Goal: Task Accomplishment & Management: Manage account settings

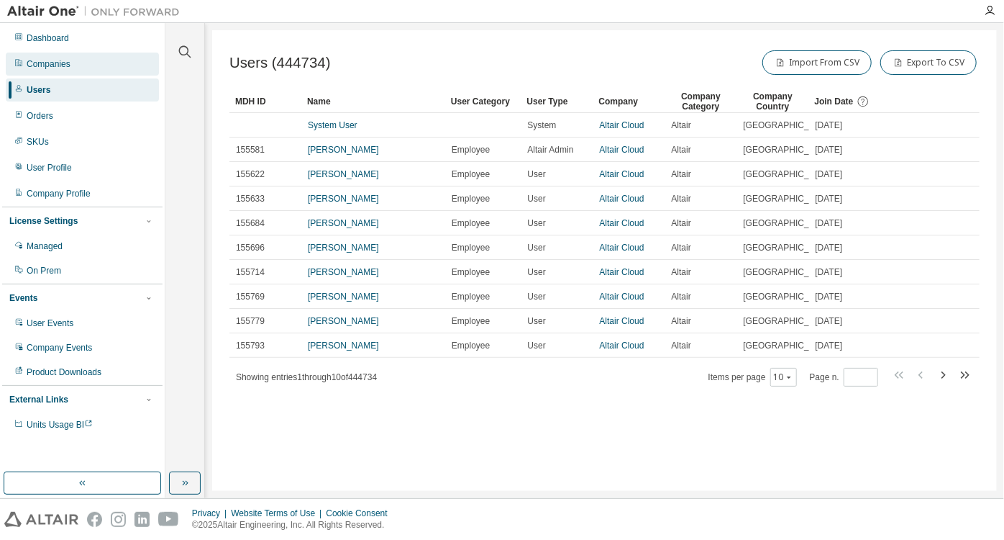
click at [130, 65] on div "Companies" at bounding box center [82, 64] width 153 height 23
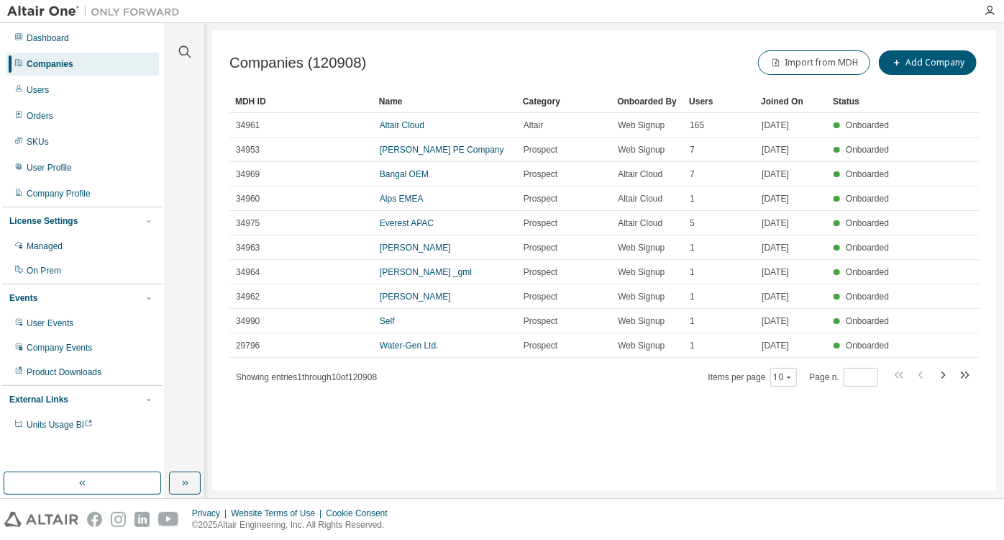
click at [156, 49] on div "Dashboard" at bounding box center [82, 38] width 153 height 23
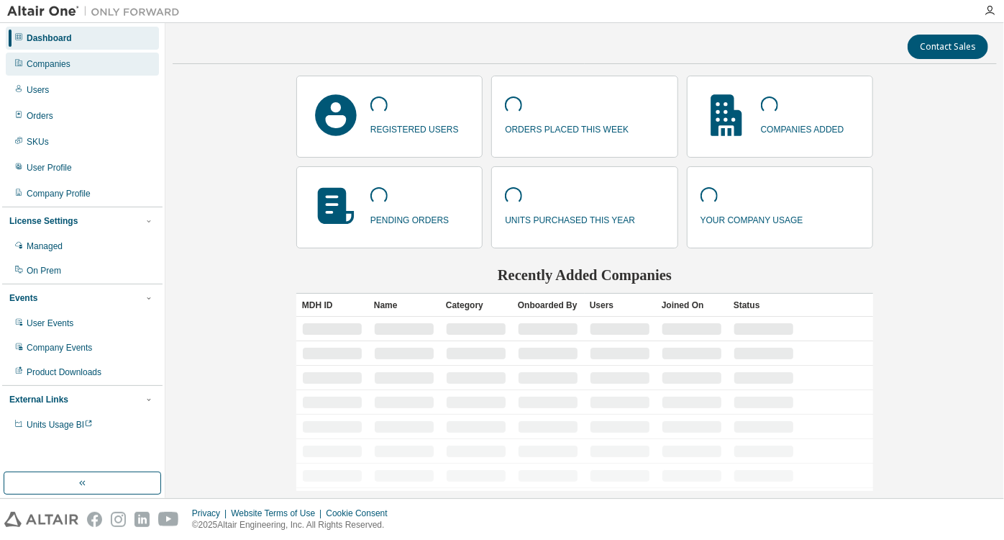
click at [112, 59] on div "Companies" at bounding box center [82, 64] width 153 height 23
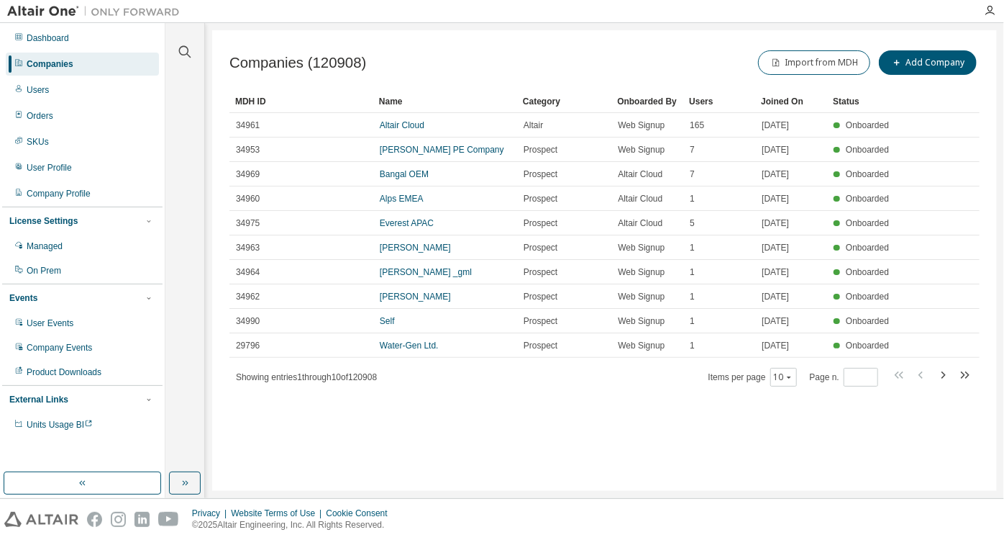
click at [174, 45] on div at bounding box center [185, 43] width 35 height 36
click at [176, 47] on button "button" at bounding box center [185, 51] width 19 height 19
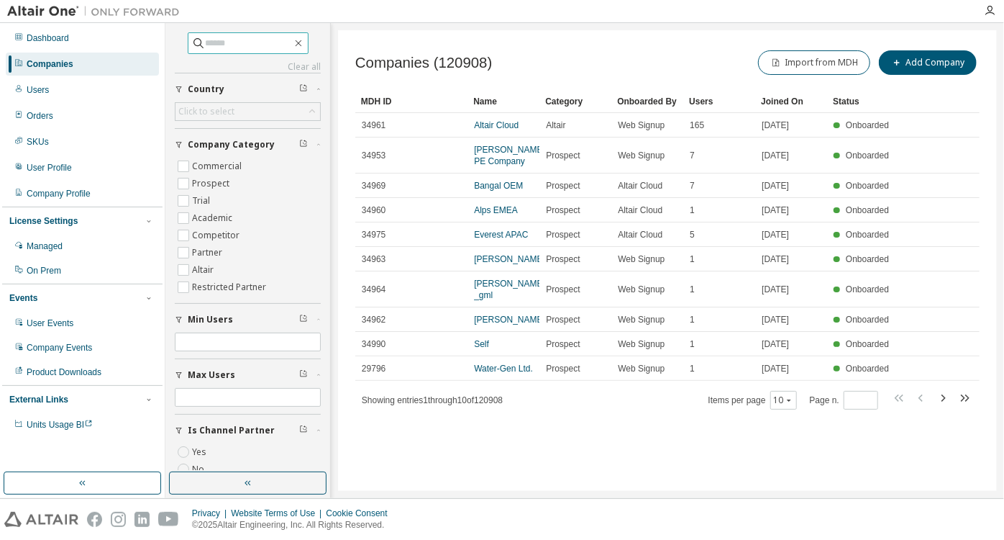
click at [245, 52] on span at bounding box center [248, 43] width 121 height 22
click at [243, 45] on input "text" at bounding box center [249, 43] width 86 height 14
type input "******"
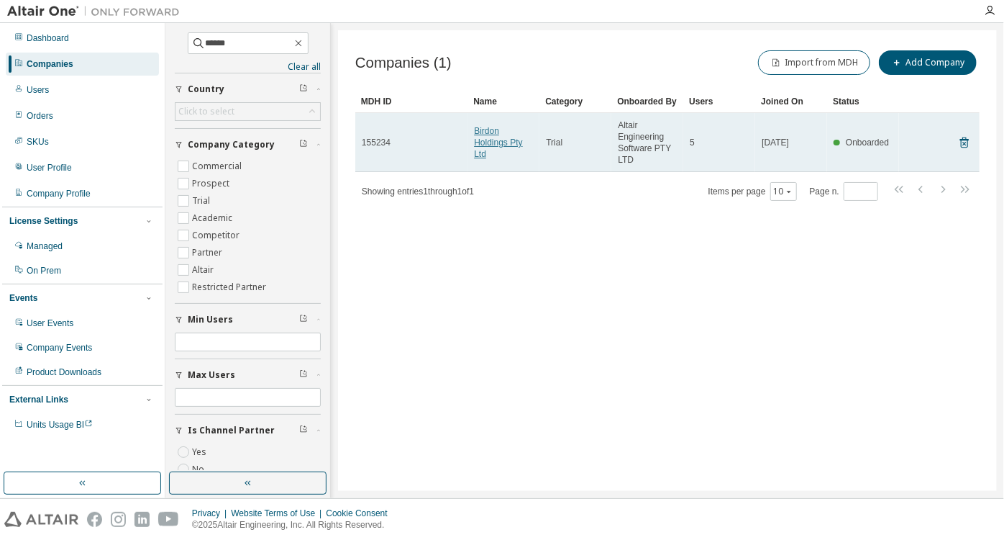
click at [504, 142] on link "Birdon Holdings Pty Ltd" at bounding box center [498, 142] width 48 height 33
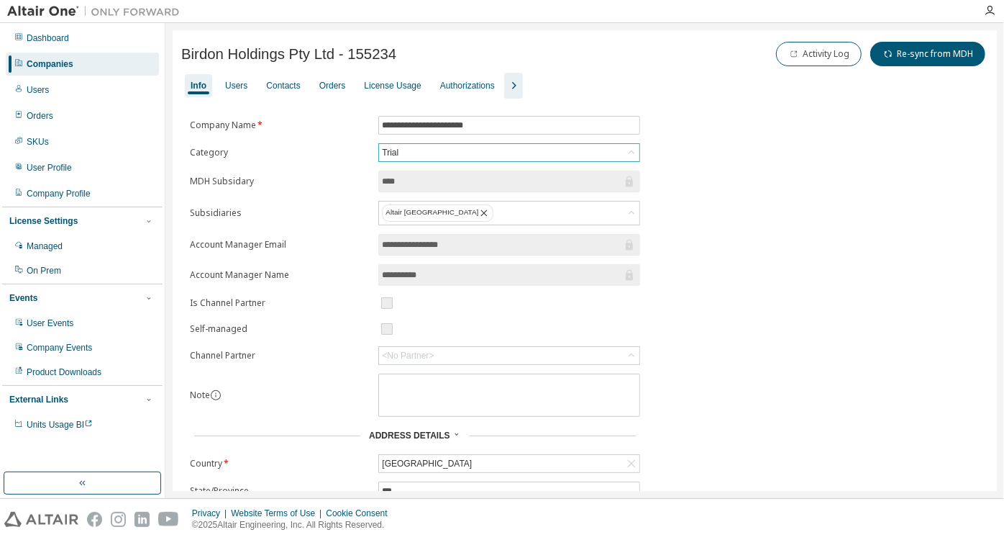
click at [420, 153] on div "Trial" at bounding box center [509, 152] width 260 height 17
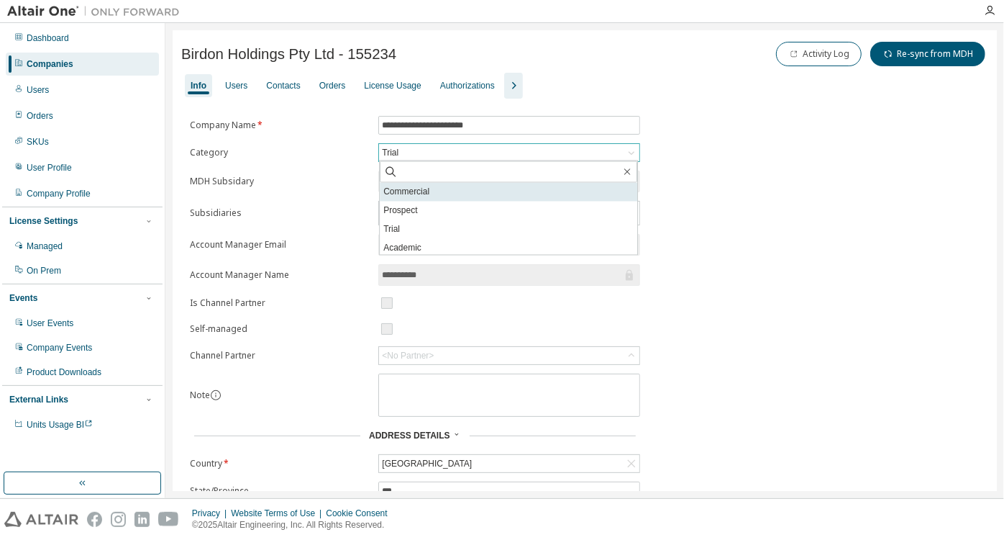
click at [417, 188] on li "Commercial" at bounding box center [509, 192] width 258 height 19
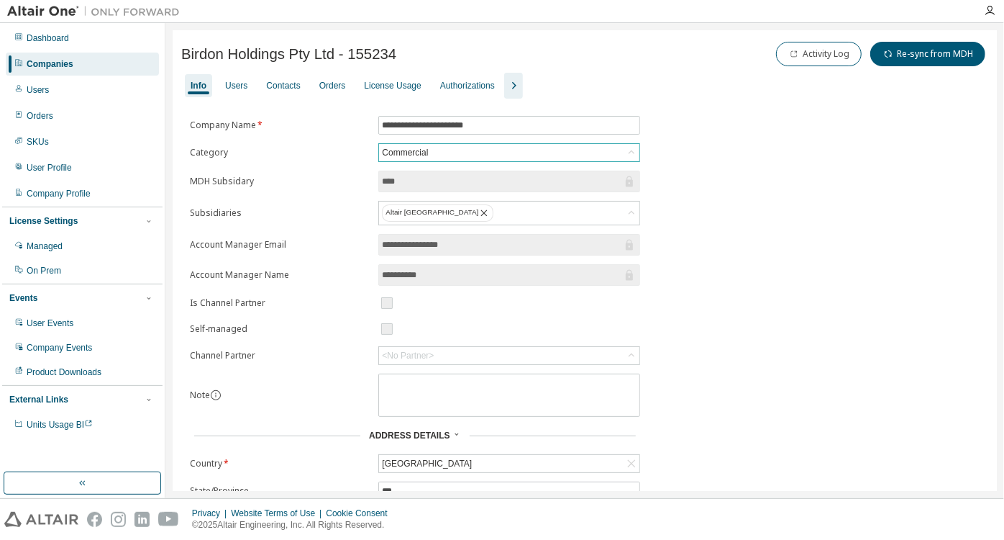
click at [309, 145] on form "**********" at bounding box center [415, 377] width 450 height 522
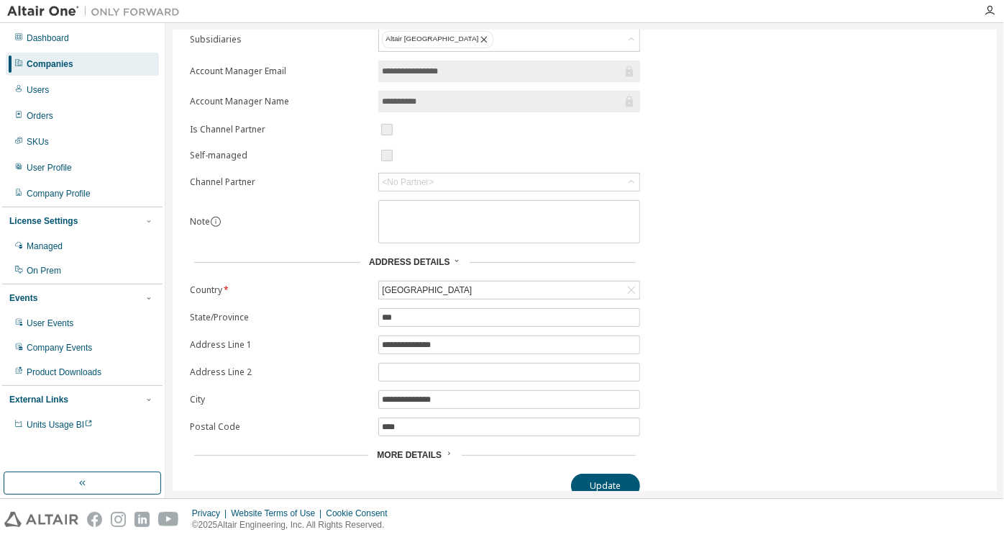
scroll to position [182, 0]
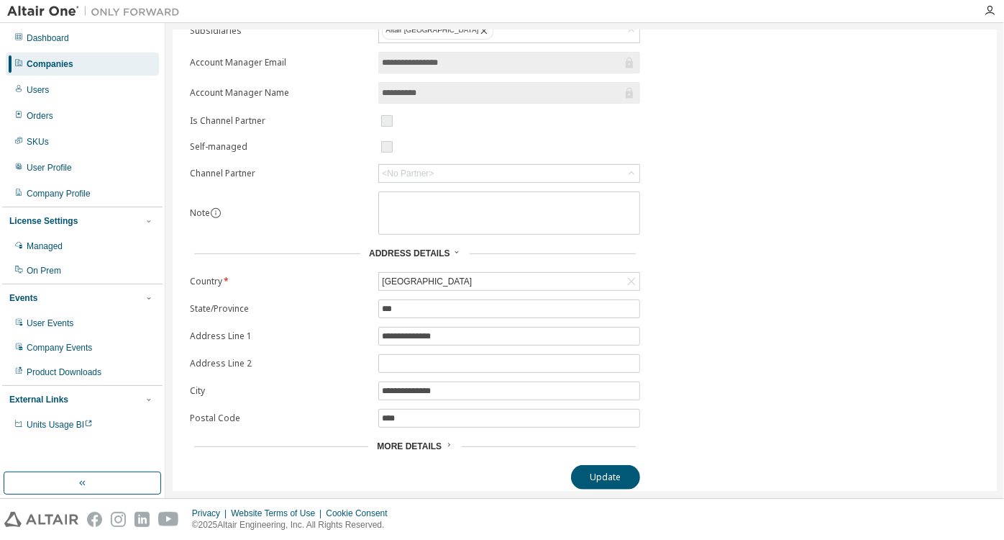
click at [446, 442] on icon at bounding box center [449, 444] width 9 height 9
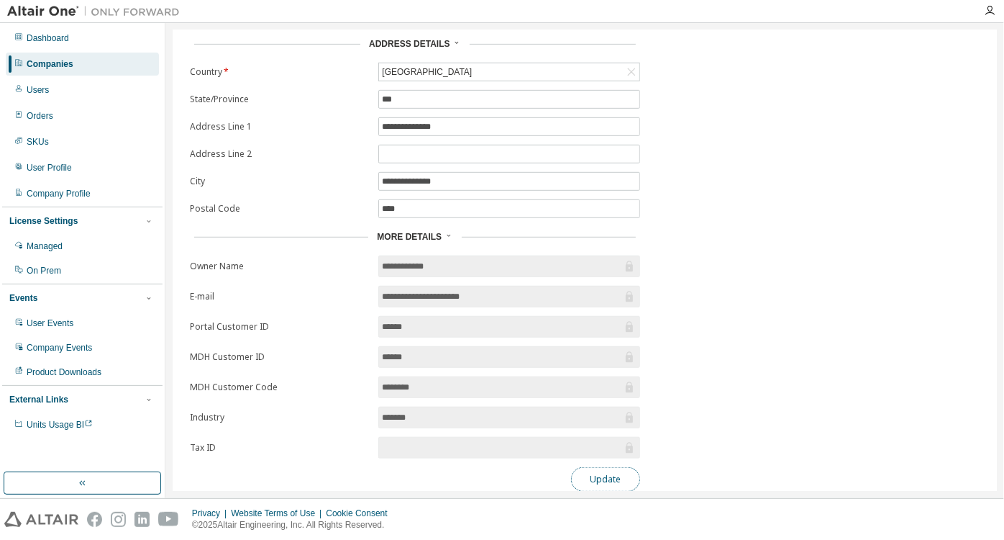
click at [595, 467] on button "Update" at bounding box center [605, 479] width 69 height 24
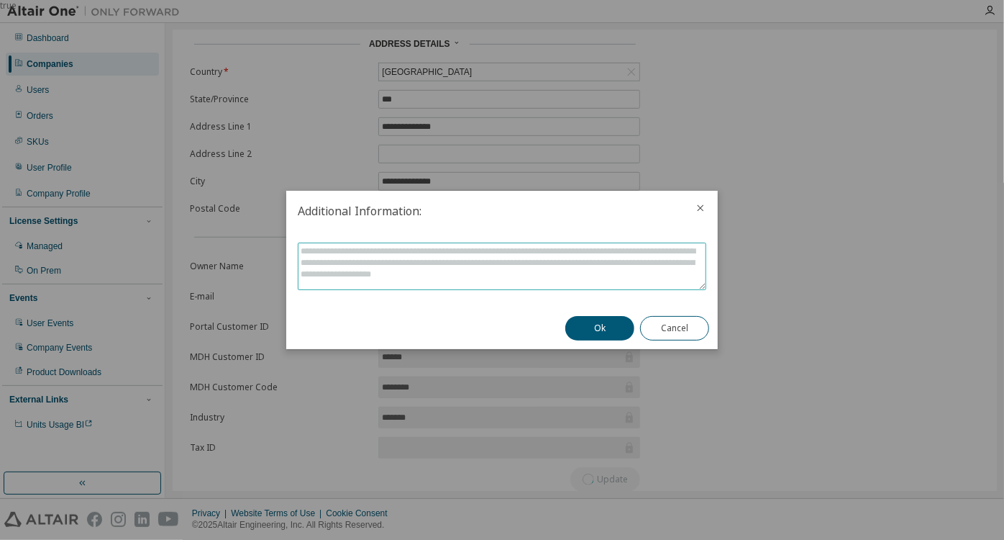
click at [518, 268] on textarea at bounding box center [502, 266] width 407 height 46
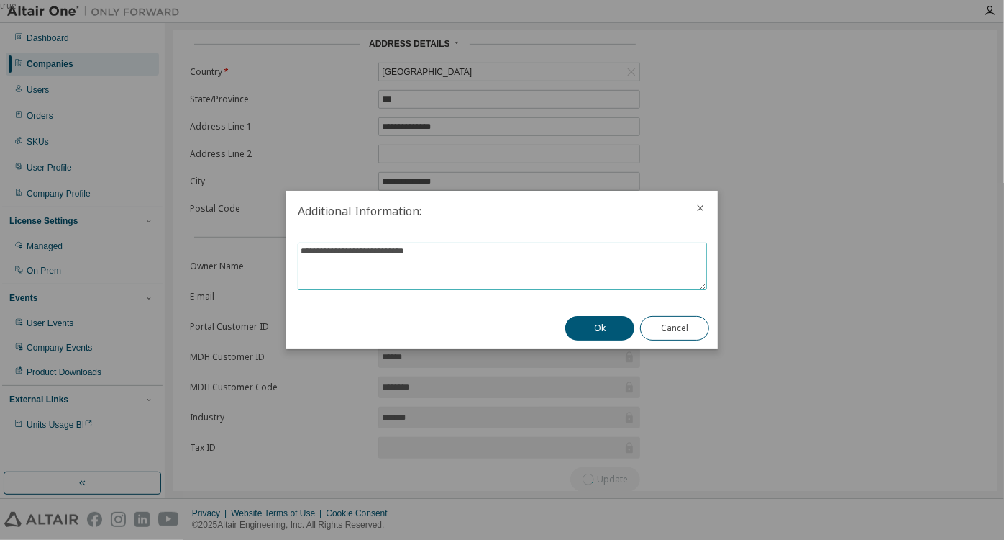
type textarea "**********"
click at [609, 340] on button "Ok" at bounding box center [600, 328] width 69 height 24
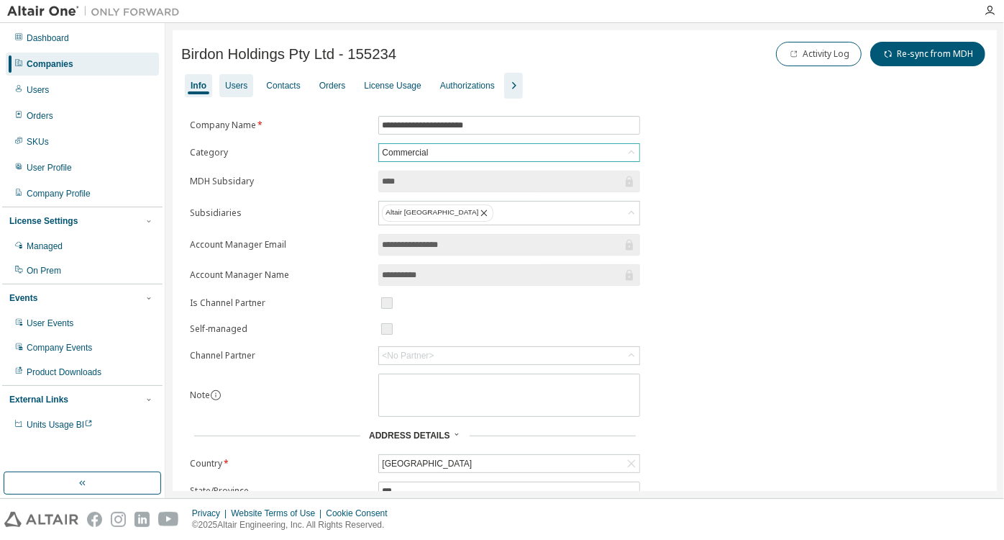
click at [250, 91] on div "Users" at bounding box center [236, 85] width 34 height 23
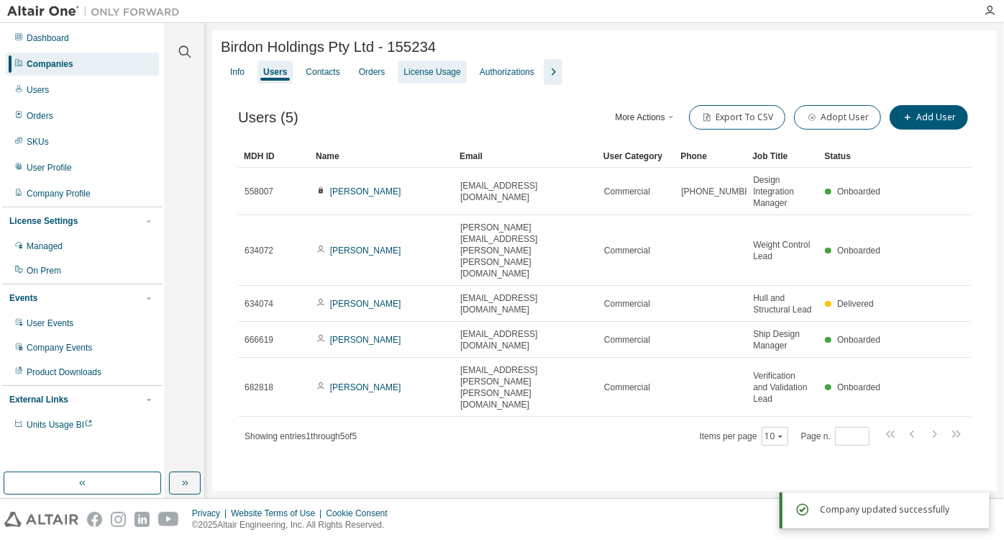
click at [411, 78] on div "License Usage" at bounding box center [432, 72] width 57 height 12
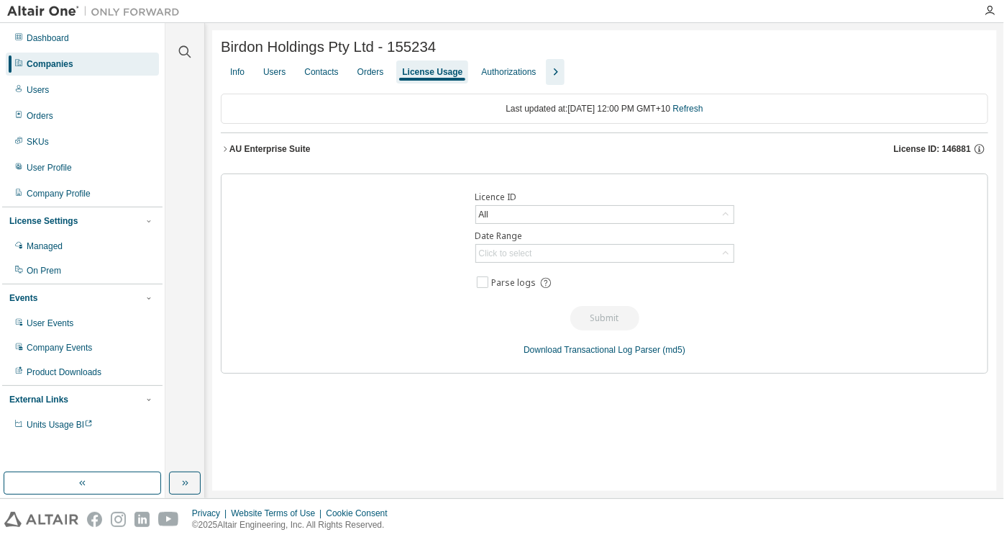
click at [292, 150] on div "AU Enterprise Suite" at bounding box center [270, 149] width 81 height 12
